Goal: Information Seeking & Learning: Learn about a topic

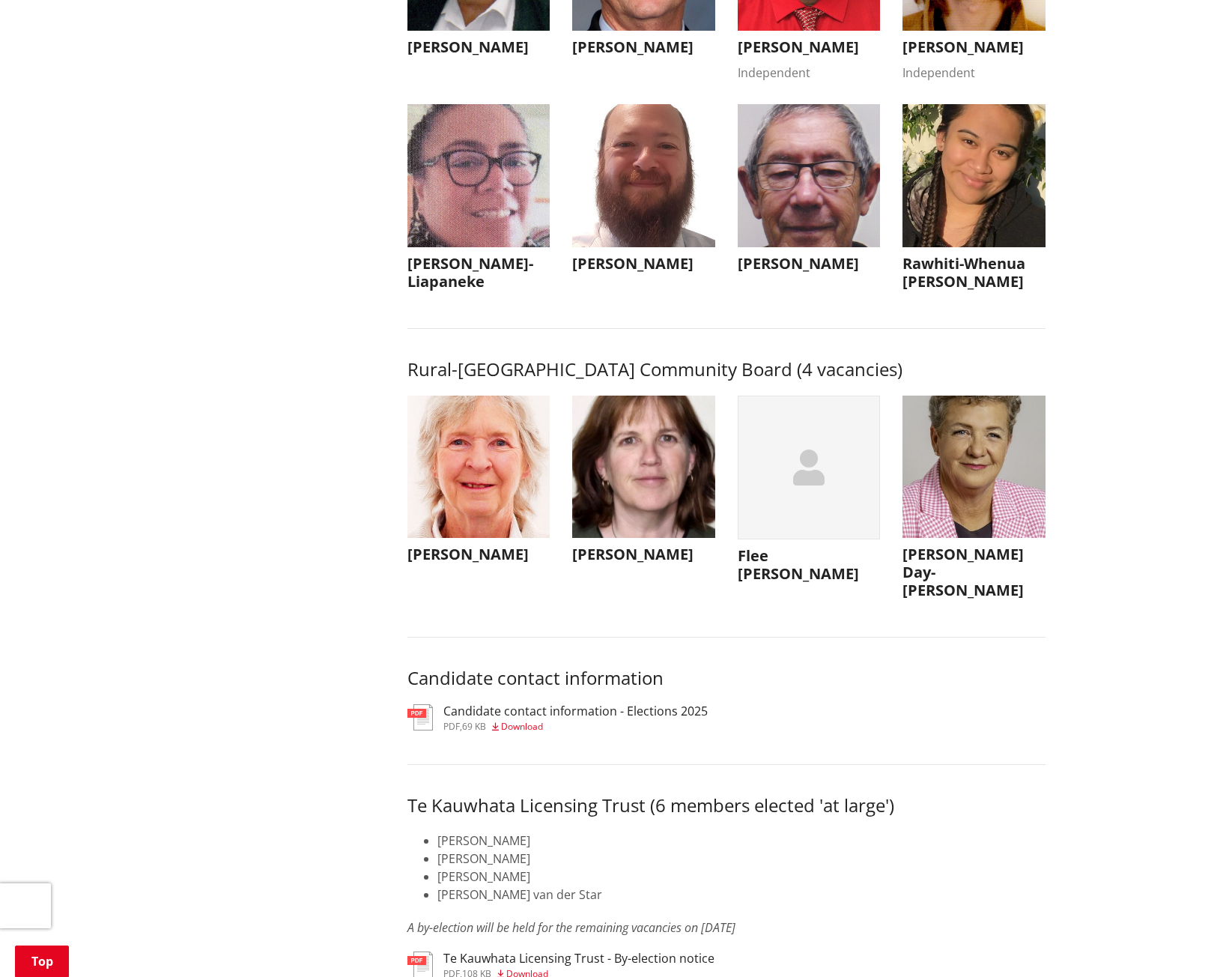
scroll to position [6665, 0]
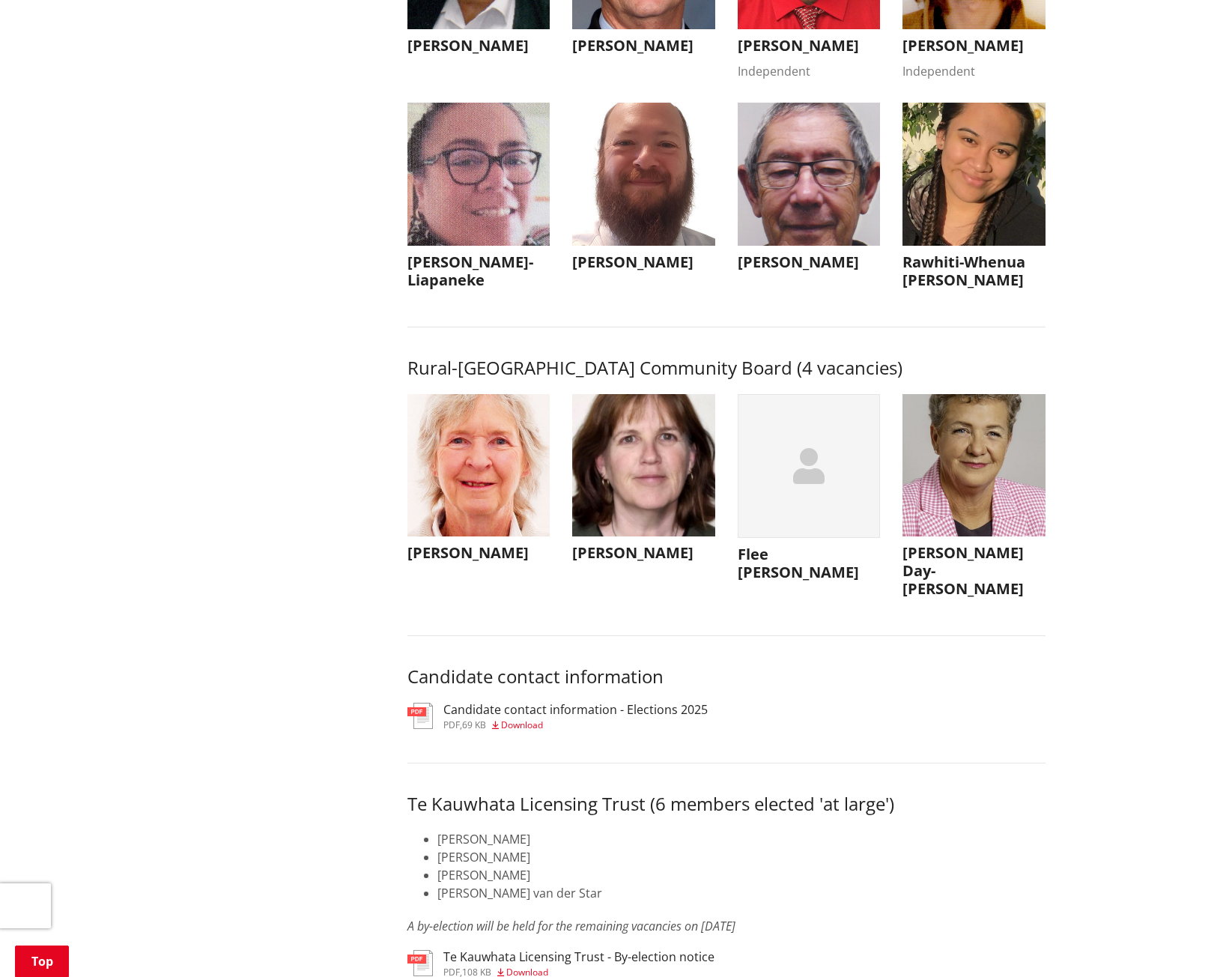
click at [491, 562] on h3 "[PERSON_NAME]" at bounding box center [478, 552] width 143 height 17
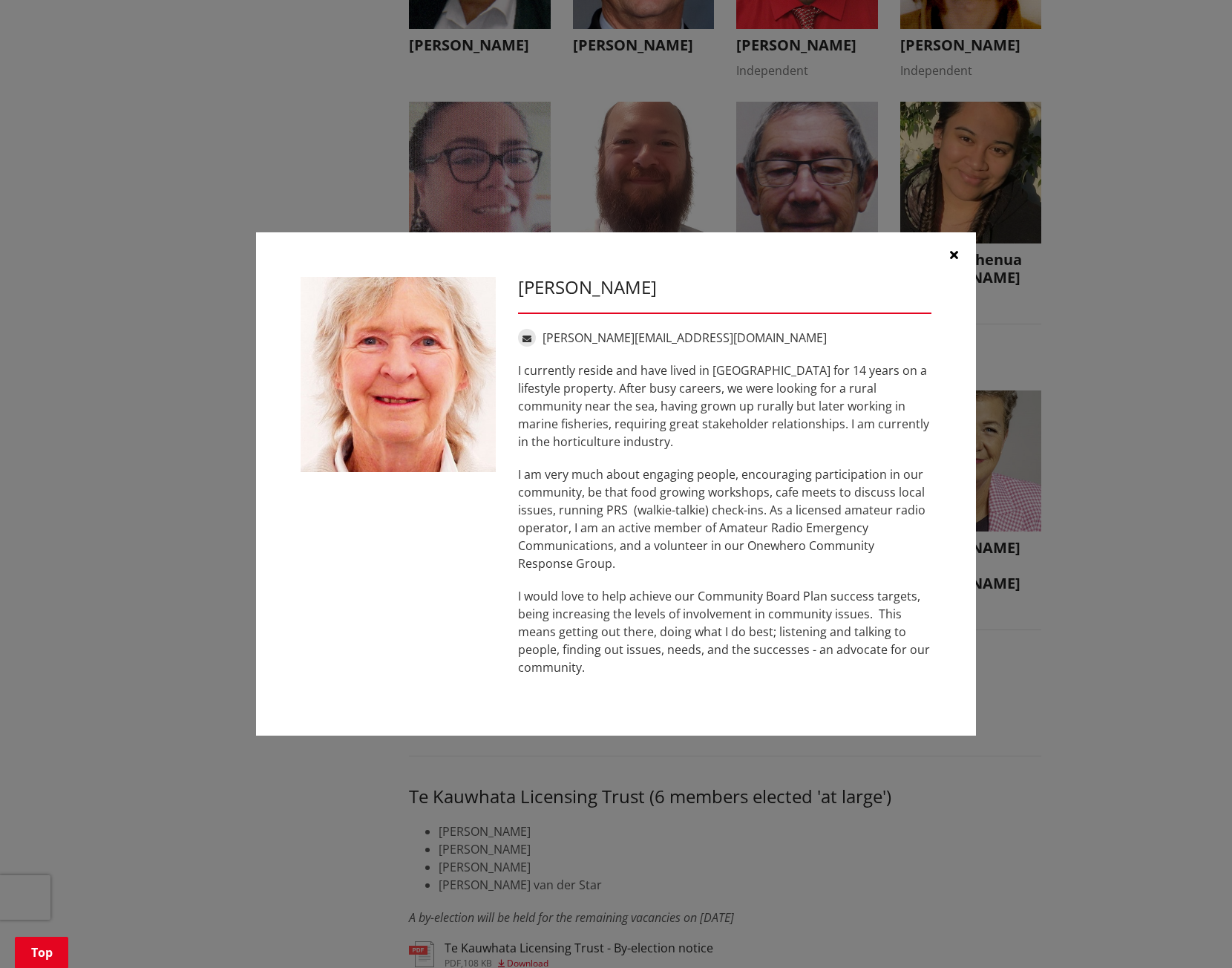
click at [952, 257] on icon "button" at bounding box center [954, 254] width 8 height 12
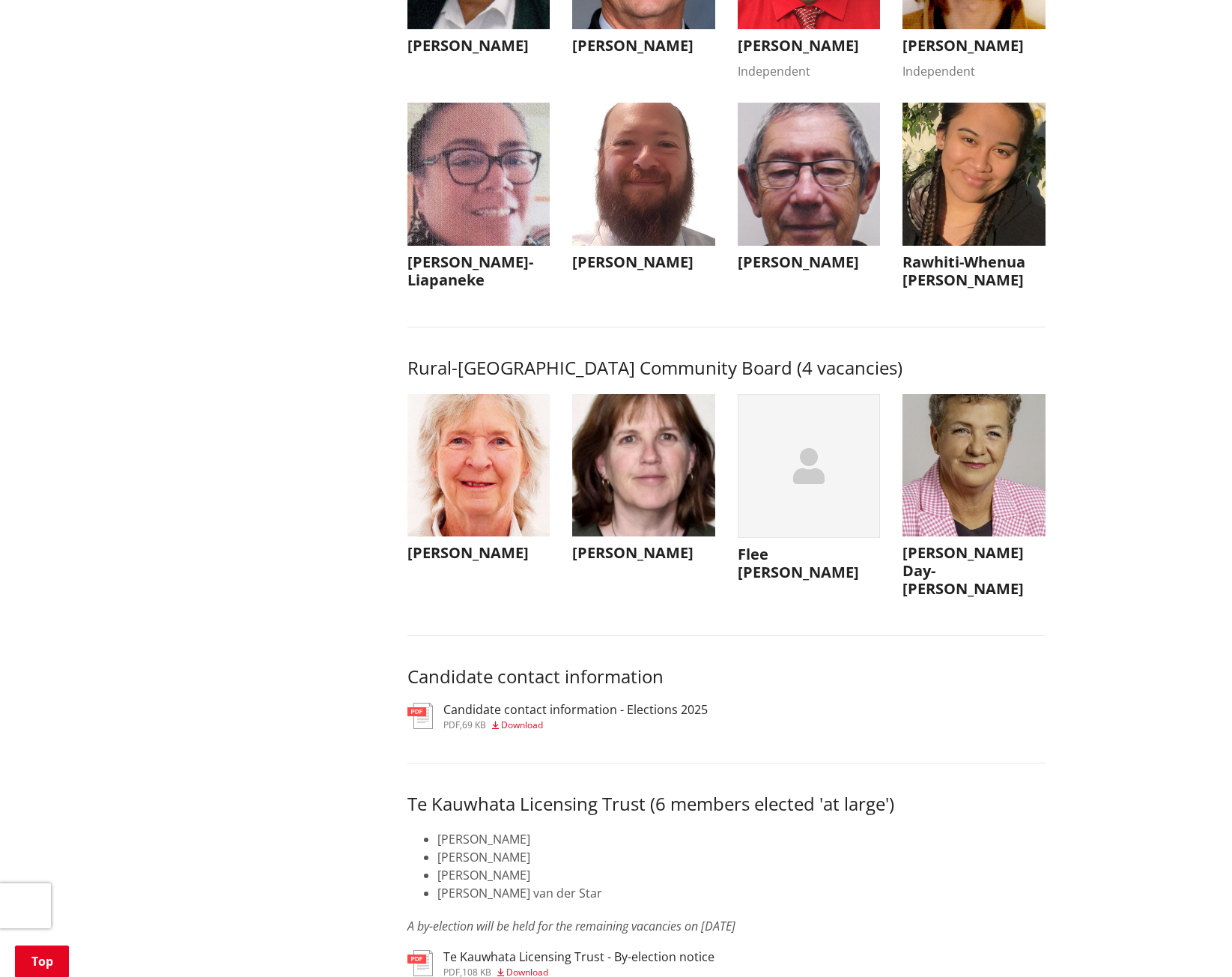
click at [689, 478] on img "button" at bounding box center [644, 465] width 143 height 143
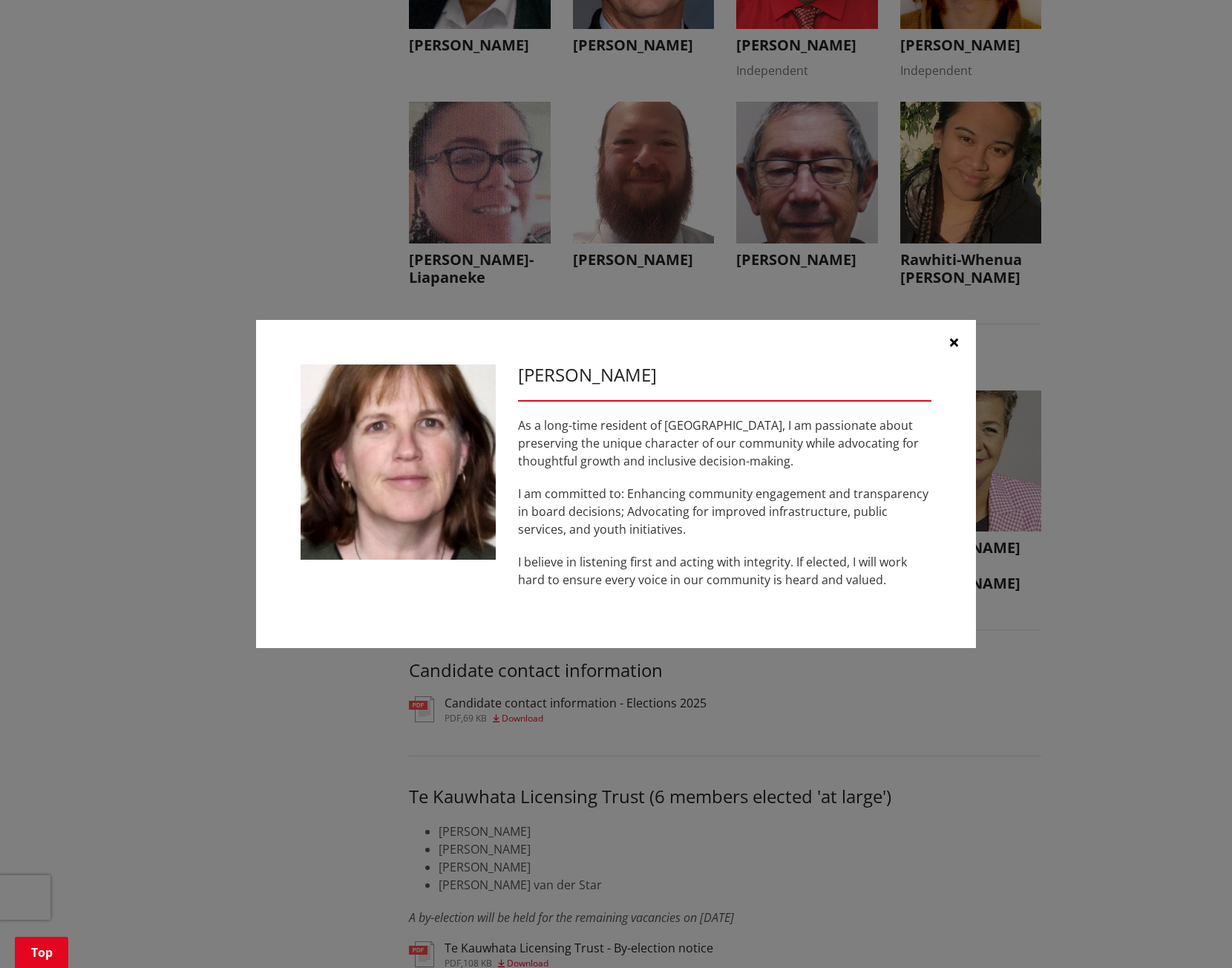
click at [948, 345] on button "button" at bounding box center [954, 342] width 44 height 44
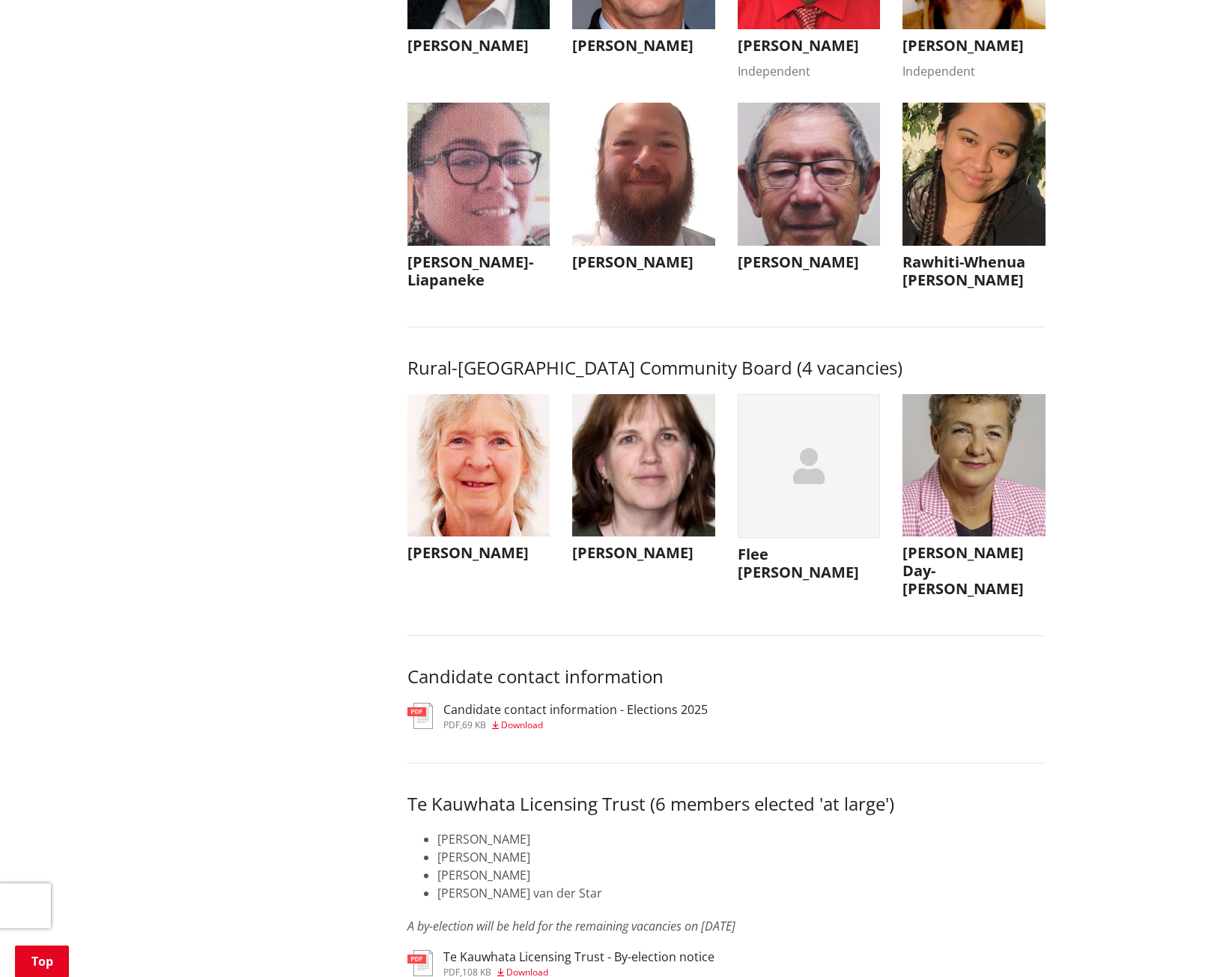
click at [1016, 537] on img "button" at bounding box center [973, 465] width 143 height 143
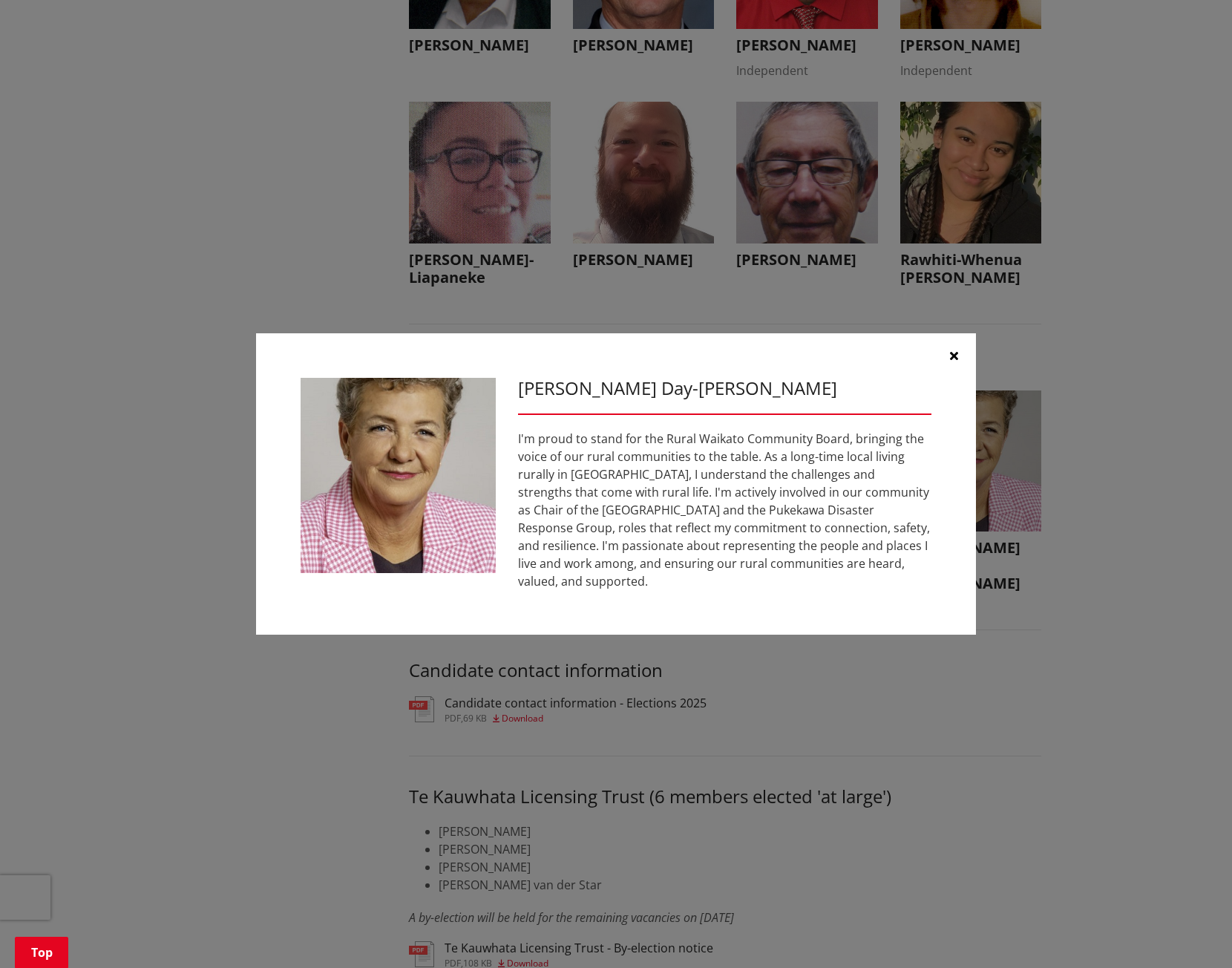
click at [959, 349] on button "button" at bounding box center [954, 355] width 44 height 44
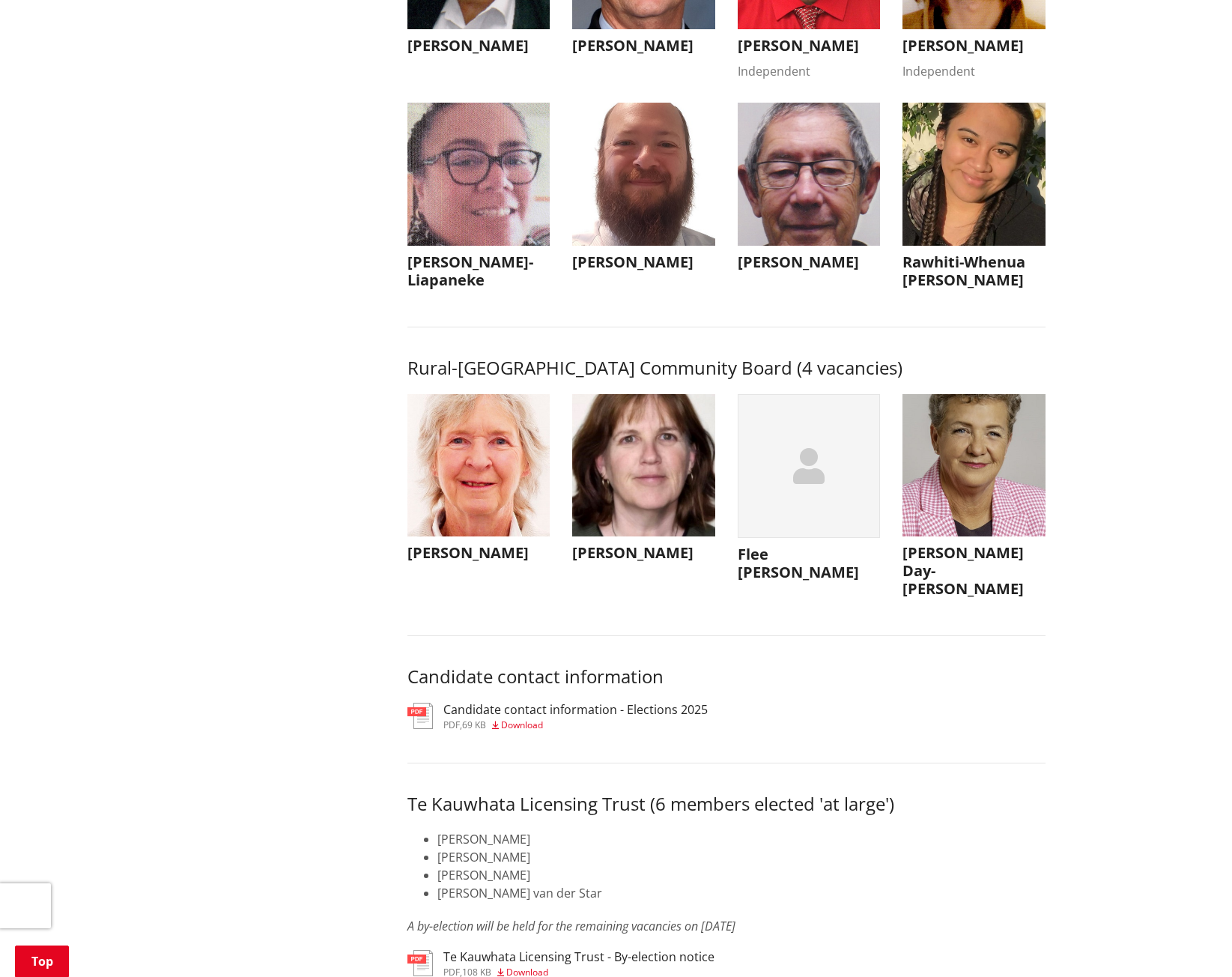
click at [857, 484] on div "button" at bounding box center [809, 466] width 143 height 145
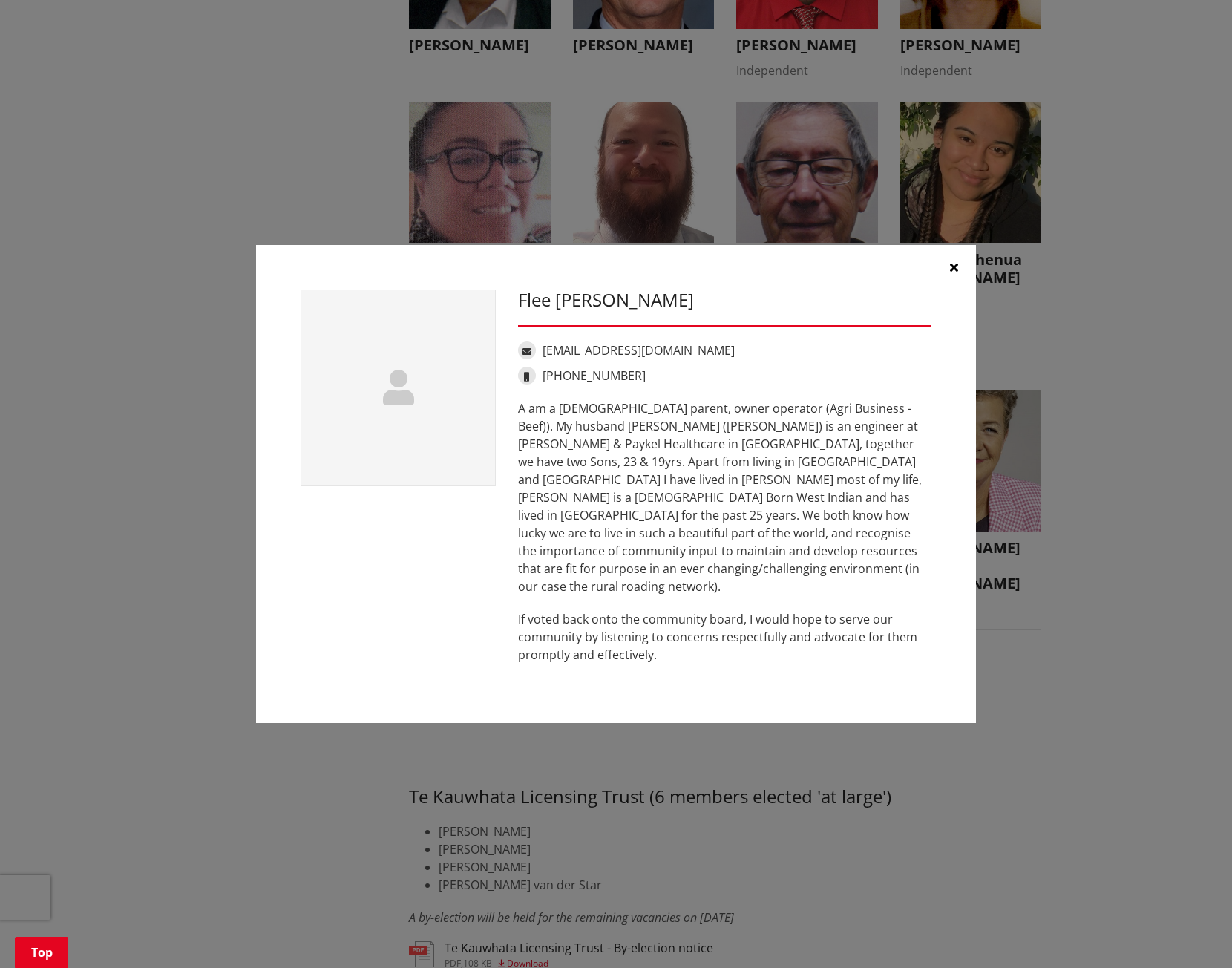
click at [954, 289] on button "button" at bounding box center [954, 267] width 44 height 44
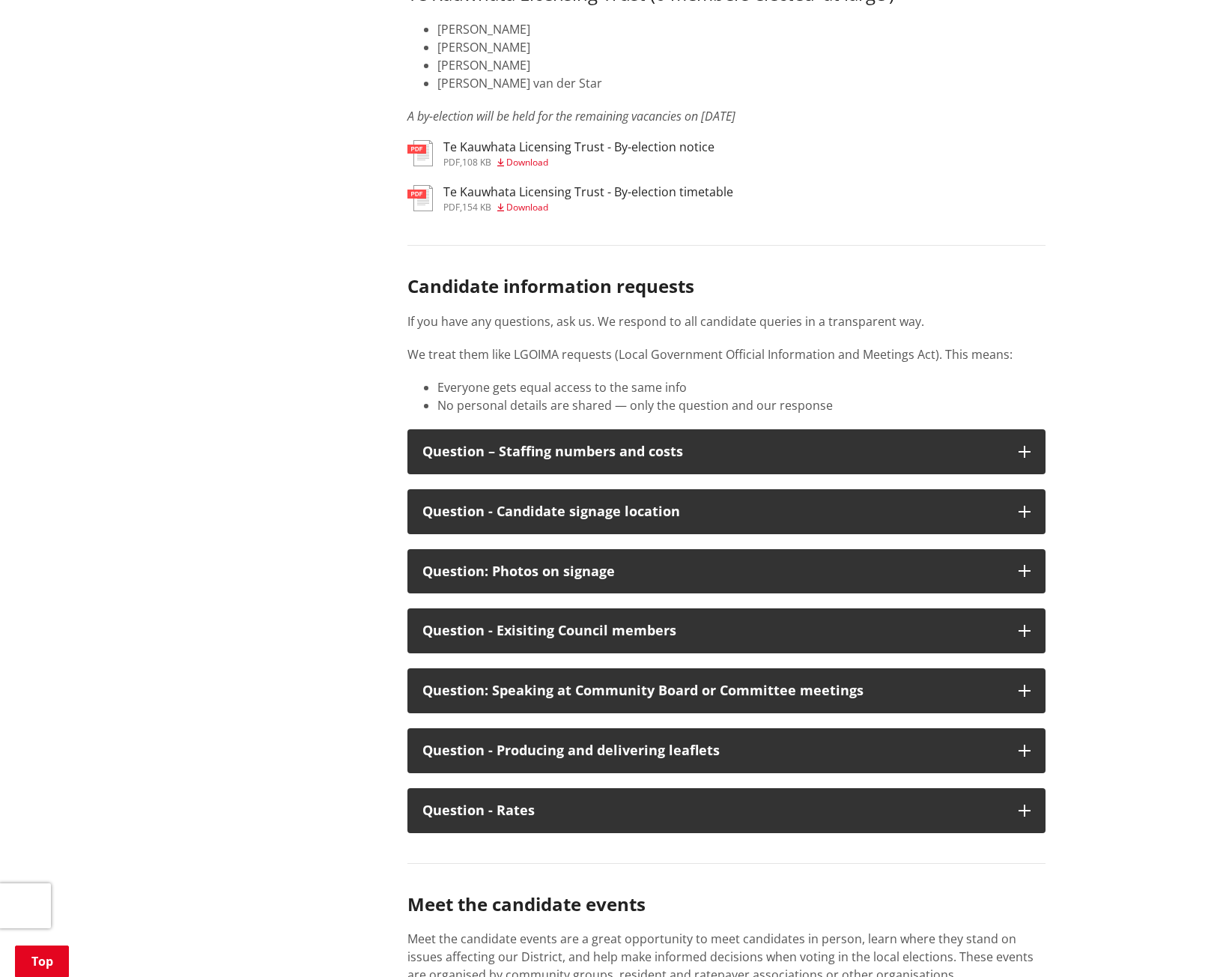
scroll to position [7489, 0]
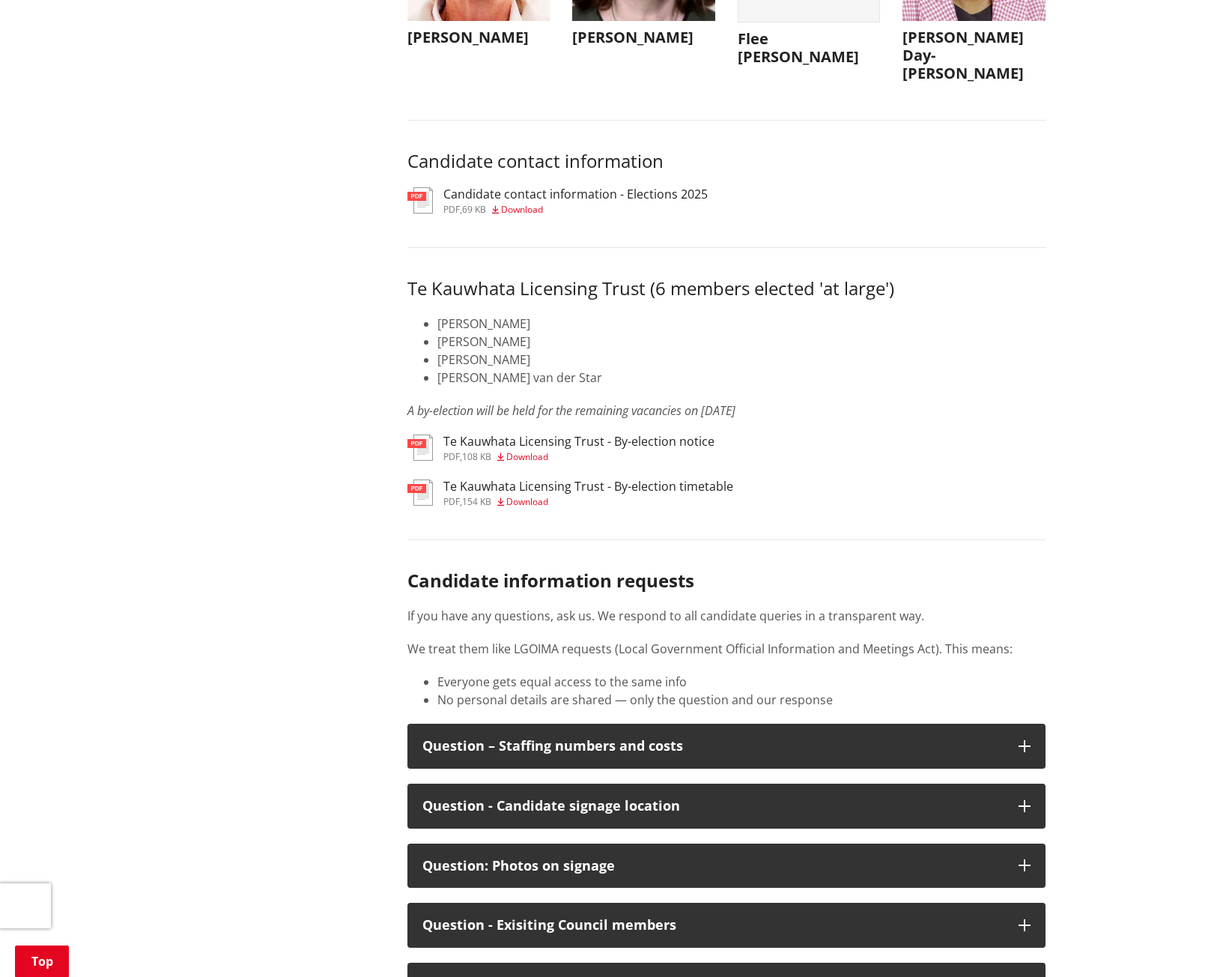
scroll to position [6964, 0]
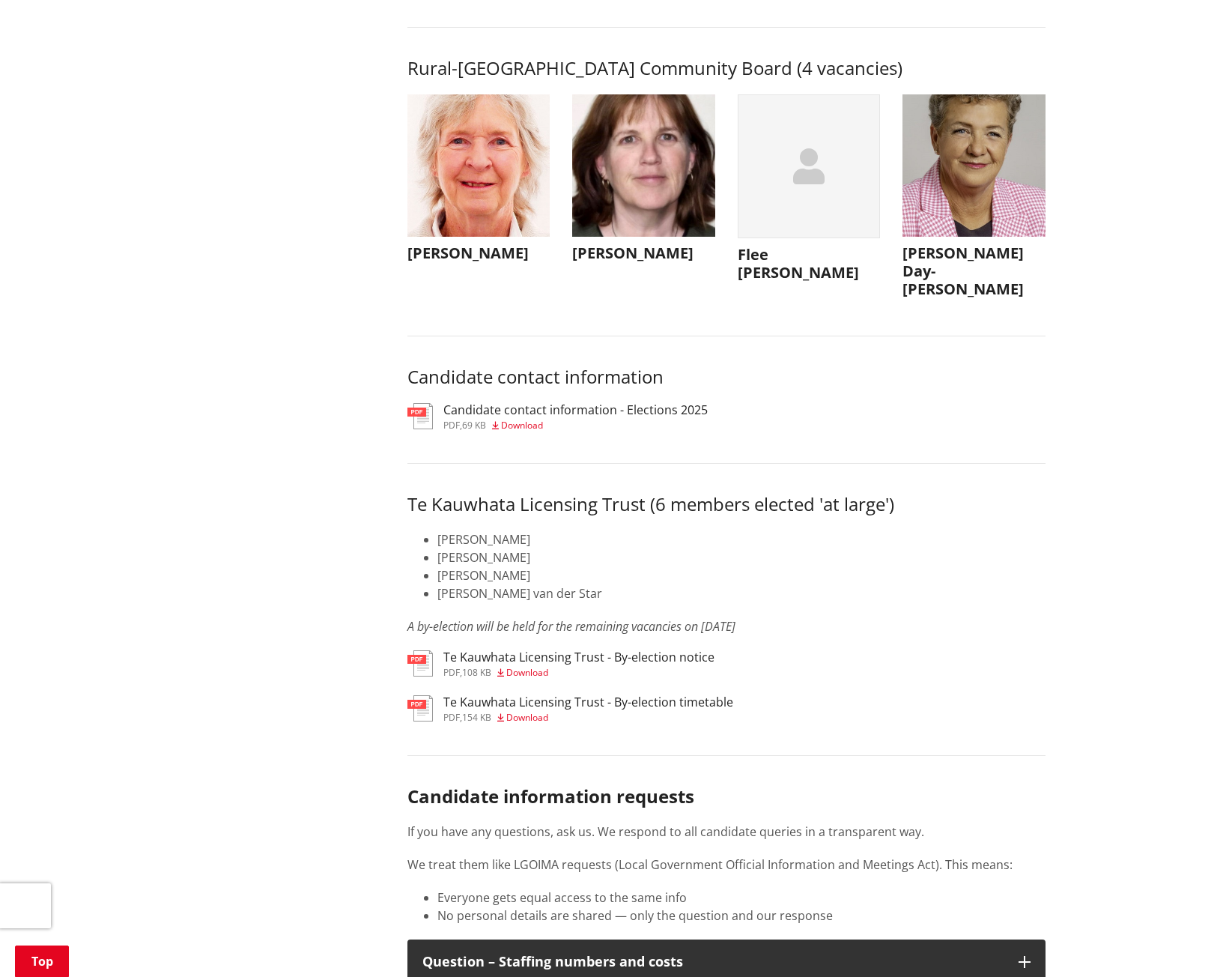
click at [424, 429] on img at bounding box center [420, 415] width 25 height 26
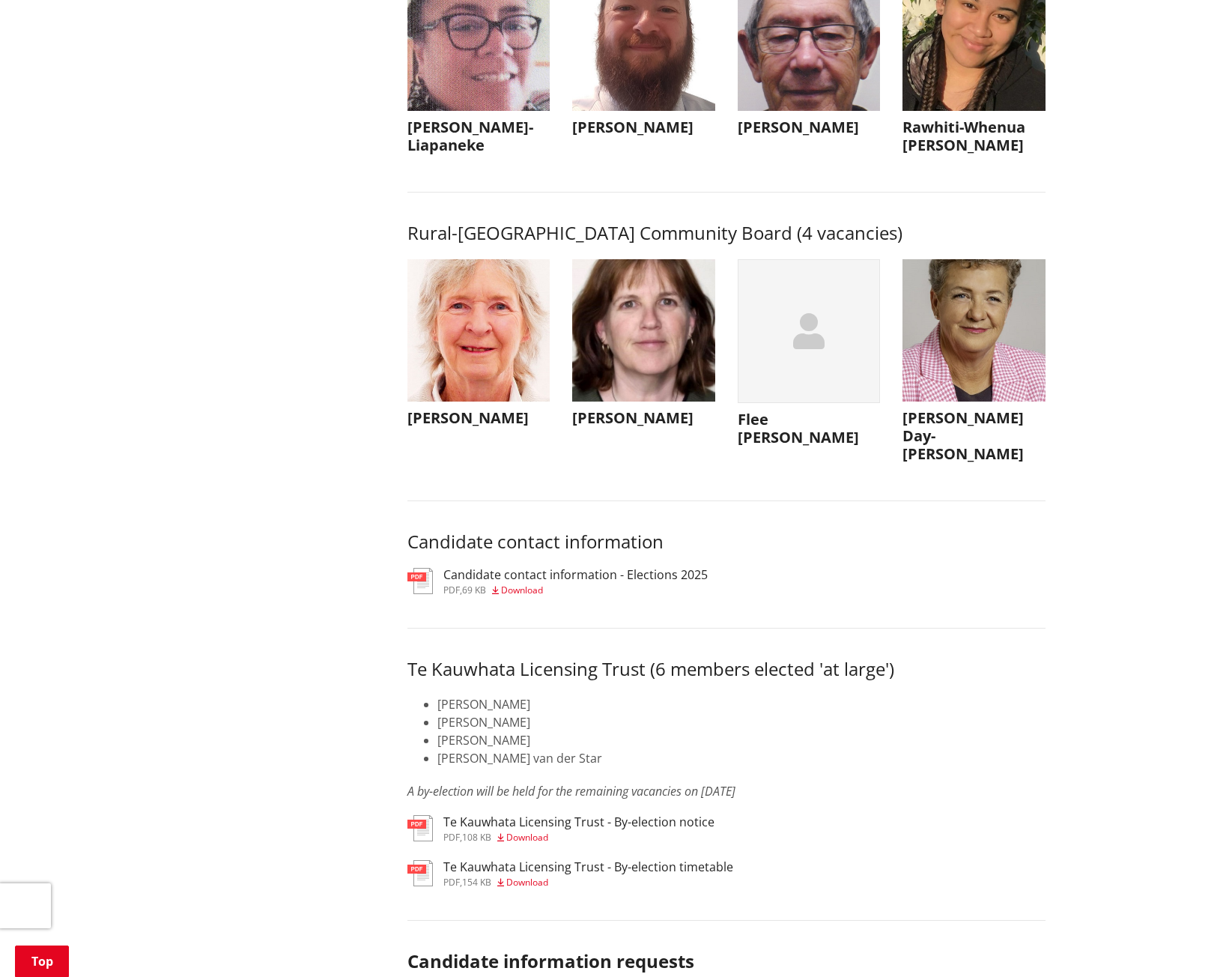
scroll to position [6815, 0]
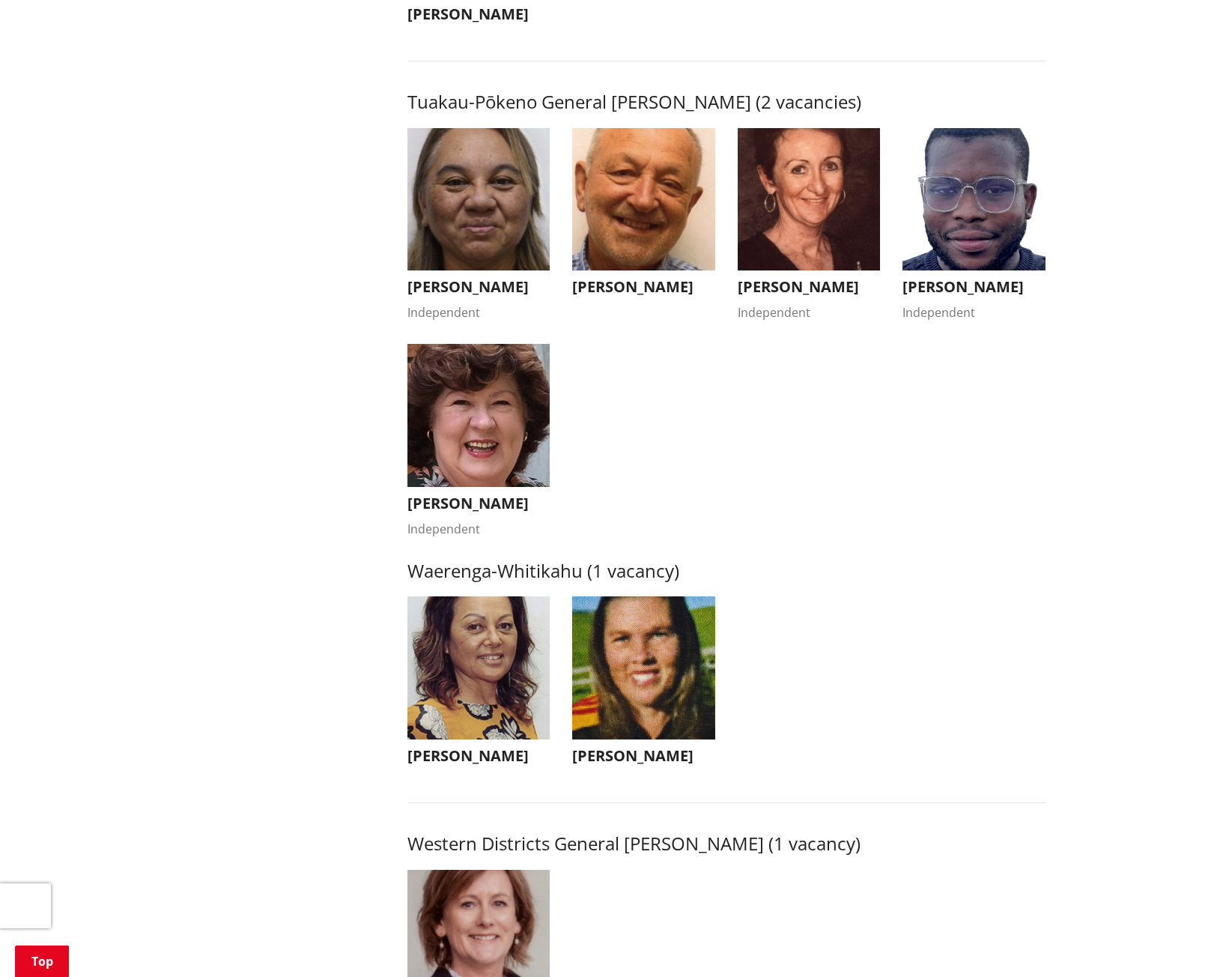
scroll to position [2621, 0]
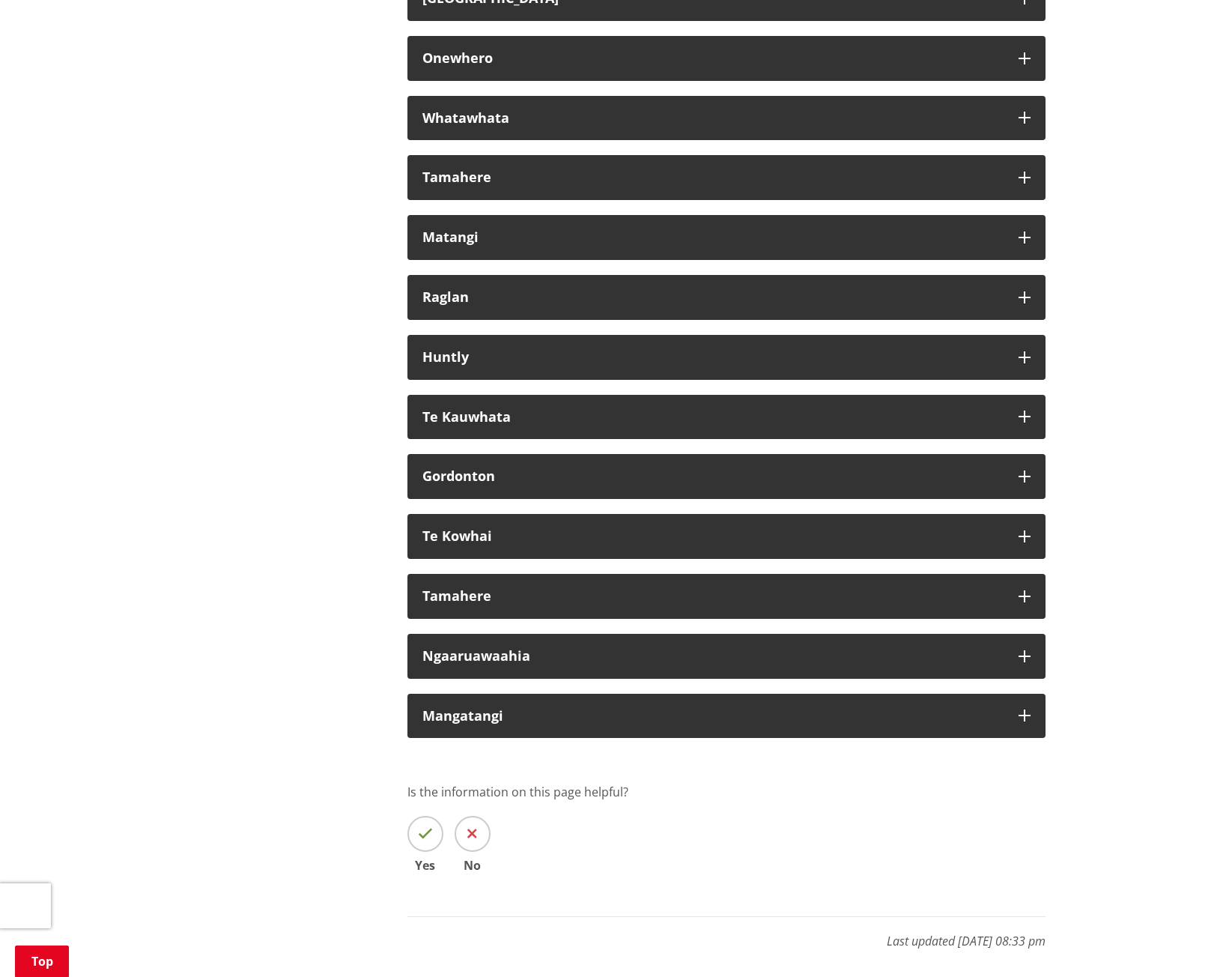
scroll to position [8762, 0]
